Goal: Task Accomplishment & Management: Manage account settings

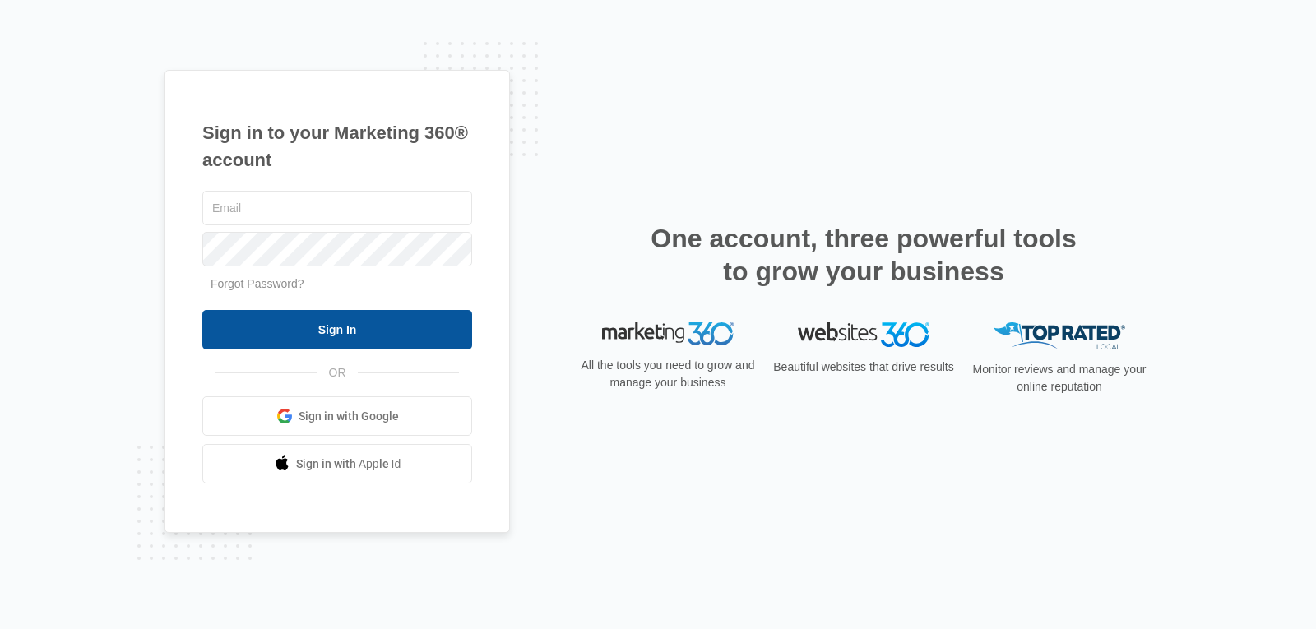
type input "[EMAIL_ADDRESS][DOMAIN_NAME]"
click at [378, 337] on input "Sign In" at bounding box center [337, 329] width 270 height 39
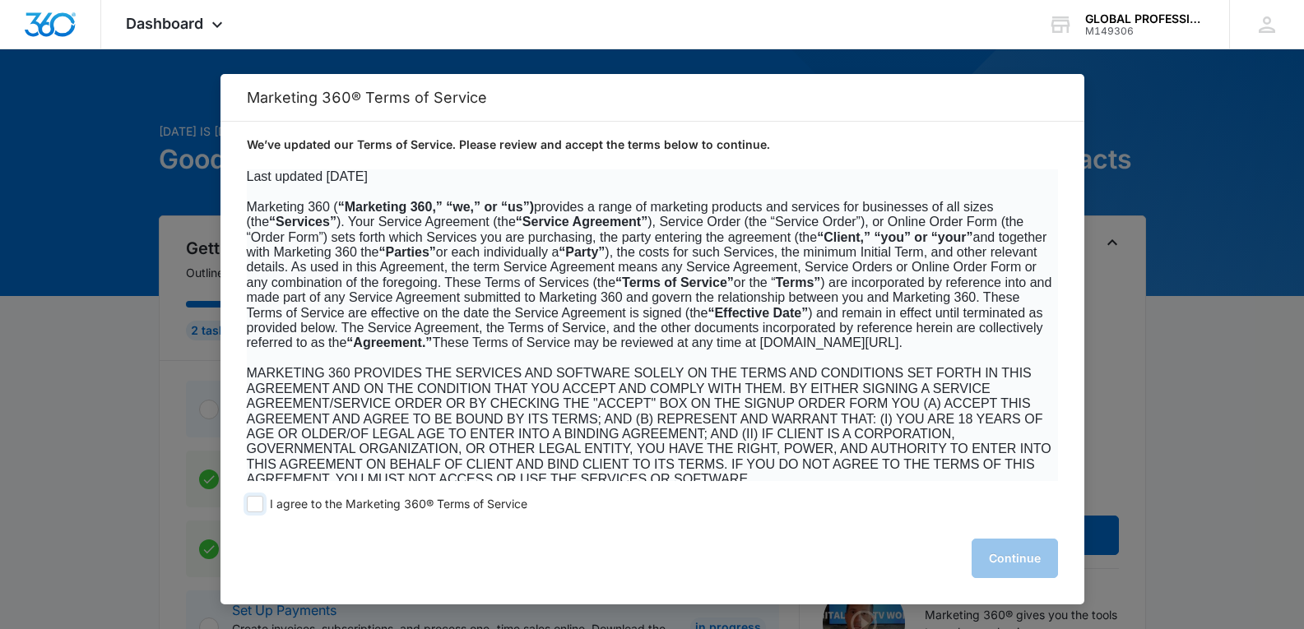
click at [256, 504] on span at bounding box center [255, 504] width 16 height 16
click at [256, 504] on input "I agree to the Marketing 360® Terms of Service" at bounding box center [255, 504] width 16 height 16
checkbox input "true"
click at [1032, 565] on button "Continue" at bounding box center [1015, 558] width 86 height 39
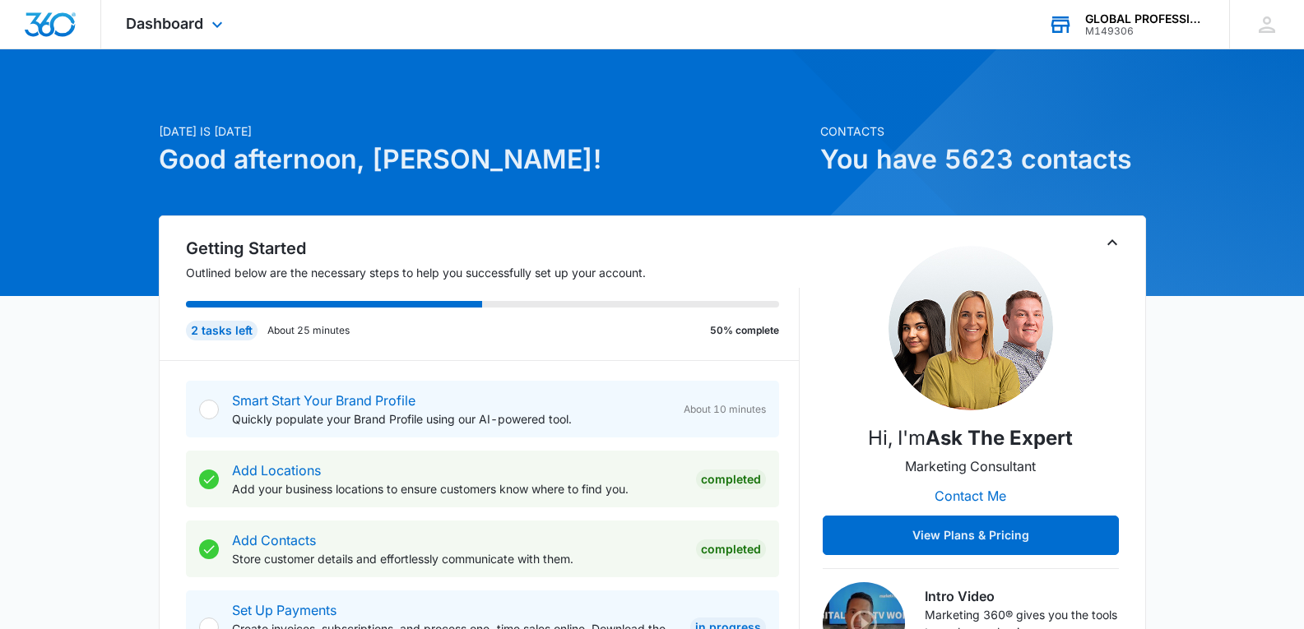
click at [1143, 26] on div "M149306" at bounding box center [1145, 32] width 120 height 12
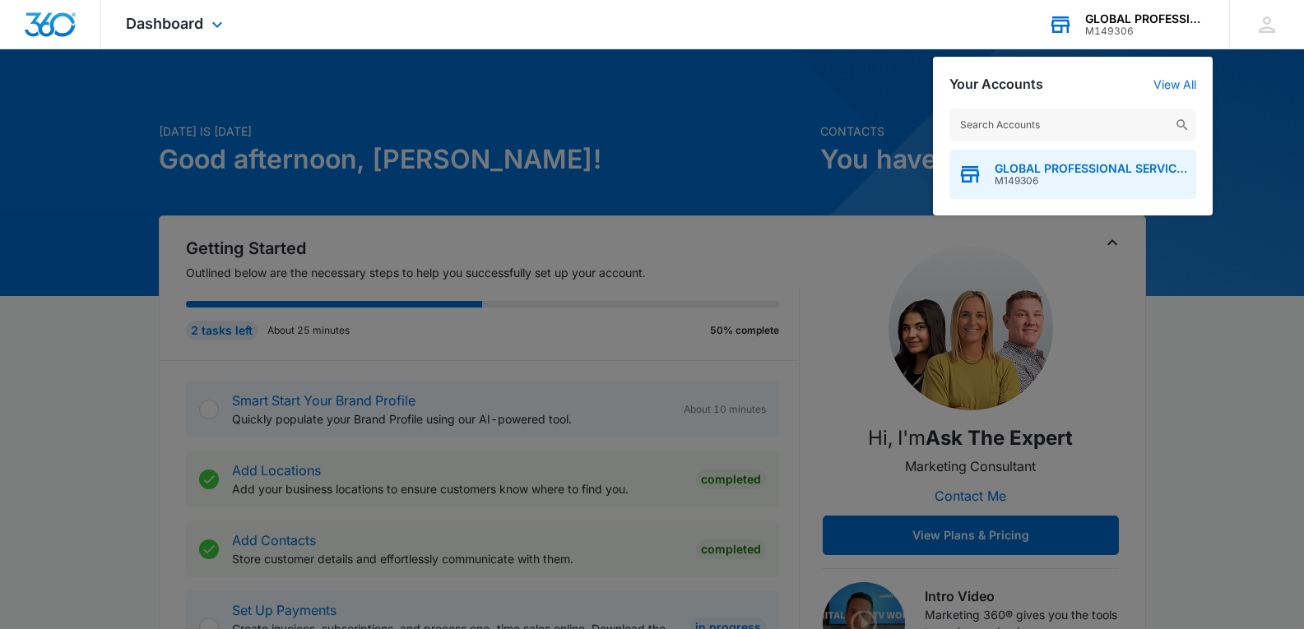
click at [1071, 174] on span "GLOBAL PROFESSIONAL SERVICES" at bounding box center [1091, 168] width 193 height 13
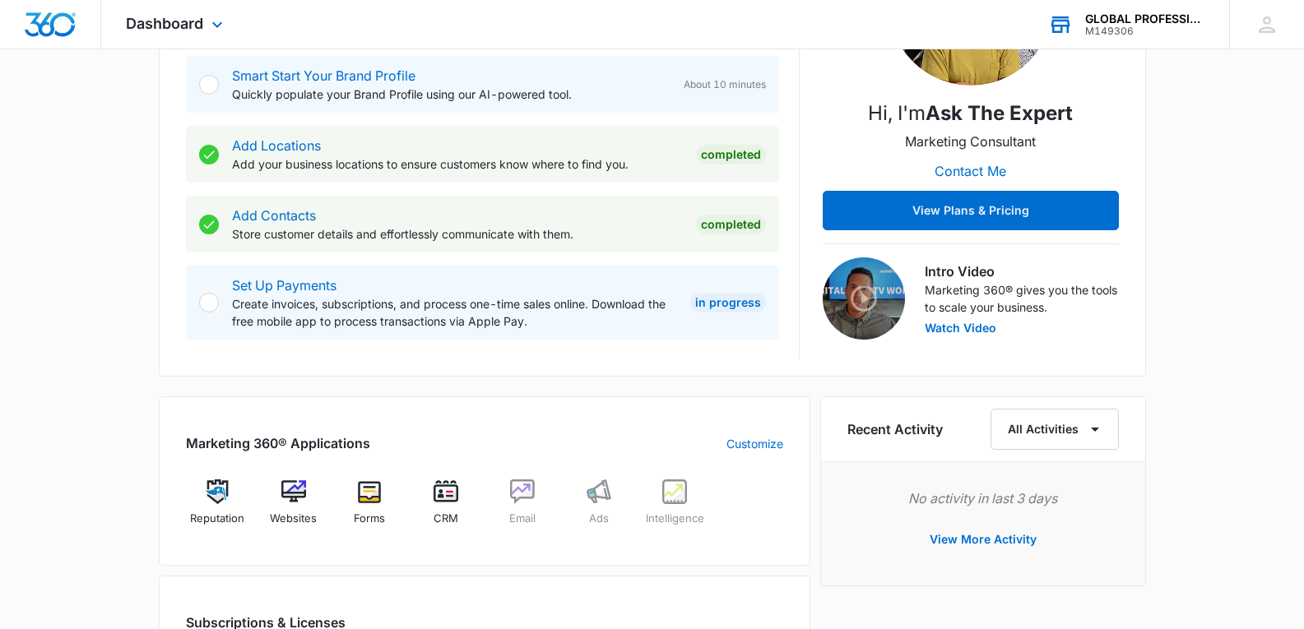
scroll to position [356, 0]
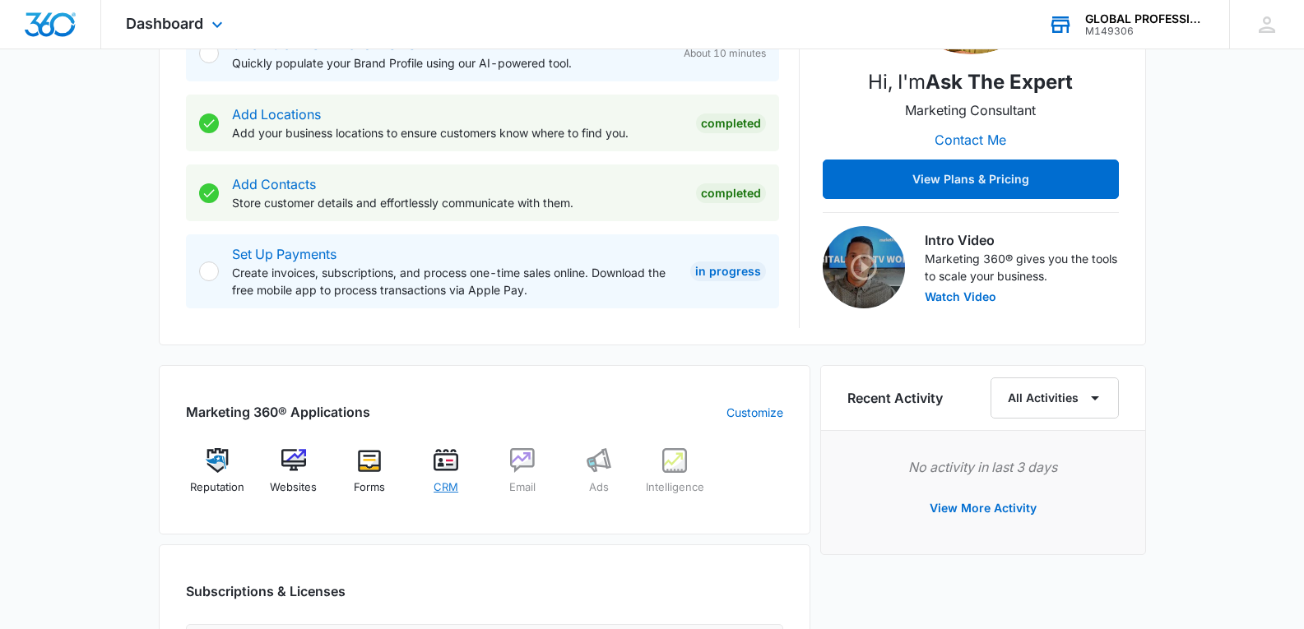
click at [440, 463] on img at bounding box center [446, 460] width 25 height 25
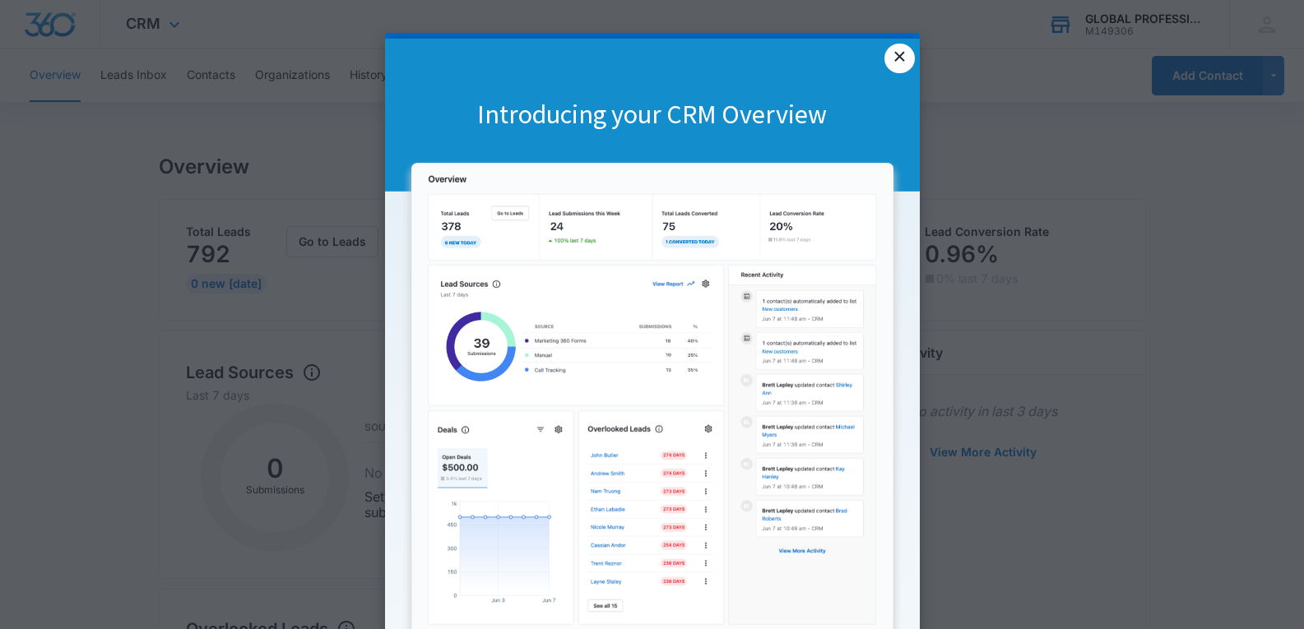
click at [895, 61] on link "×" at bounding box center [899, 59] width 30 height 30
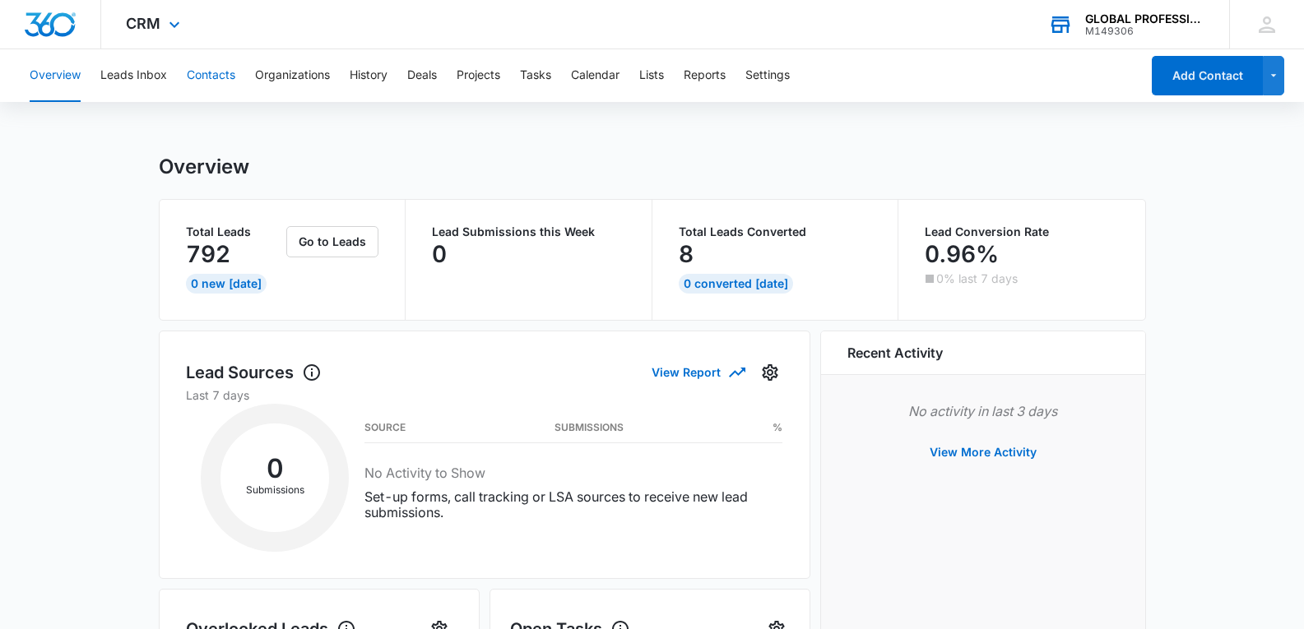
click at [206, 75] on button "Contacts" at bounding box center [211, 75] width 49 height 53
